Goal: Task Accomplishment & Management: Manage account settings

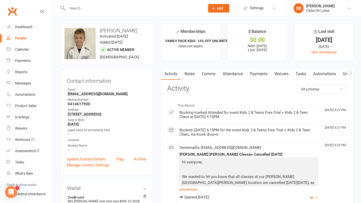
click at [216, 5] on button "Add" at bounding box center [218, 8] width 21 height 9
click at [25, 37] on div "People" at bounding box center [20, 38] width 11 height 4
select select "100"
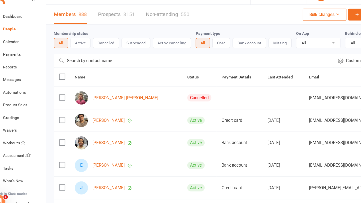
click at [100, 17] on link "Prospects 3151" at bounding box center [116, 25] width 33 height 17
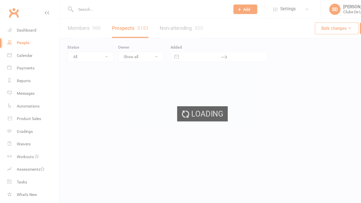
select select "100"
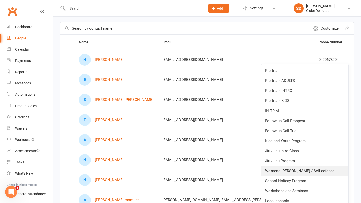
scroll to position [38, 0]
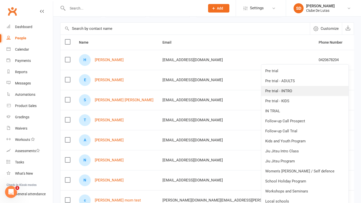
click at [284, 88] on link "Pre trial - INTRO" at bounding box center [304, 91] width 87 height 10
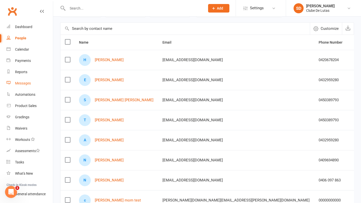
click at [25, 86] on link "Messages" at bounding box center [30, 83] width 46 height 11
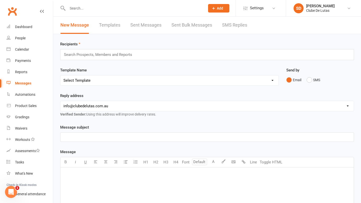
click at [237, 24] on link "SMS Replies" at bounding box center [234, 25] width 25 height 17
